Goal: Information Seeking & Learning: Learn about a topic

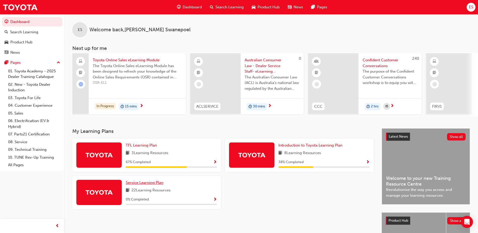
click at [155, 185] on span "Service Learning Plan" at bounding box center [145, 182] width 38 height 5
click at [298, 147] on span "Introduction to Toyota Learning Plan" at bounding box center [311, 145] width 64 height 5
